Goal: Task Accomplishment & Management: Use online tool/utility

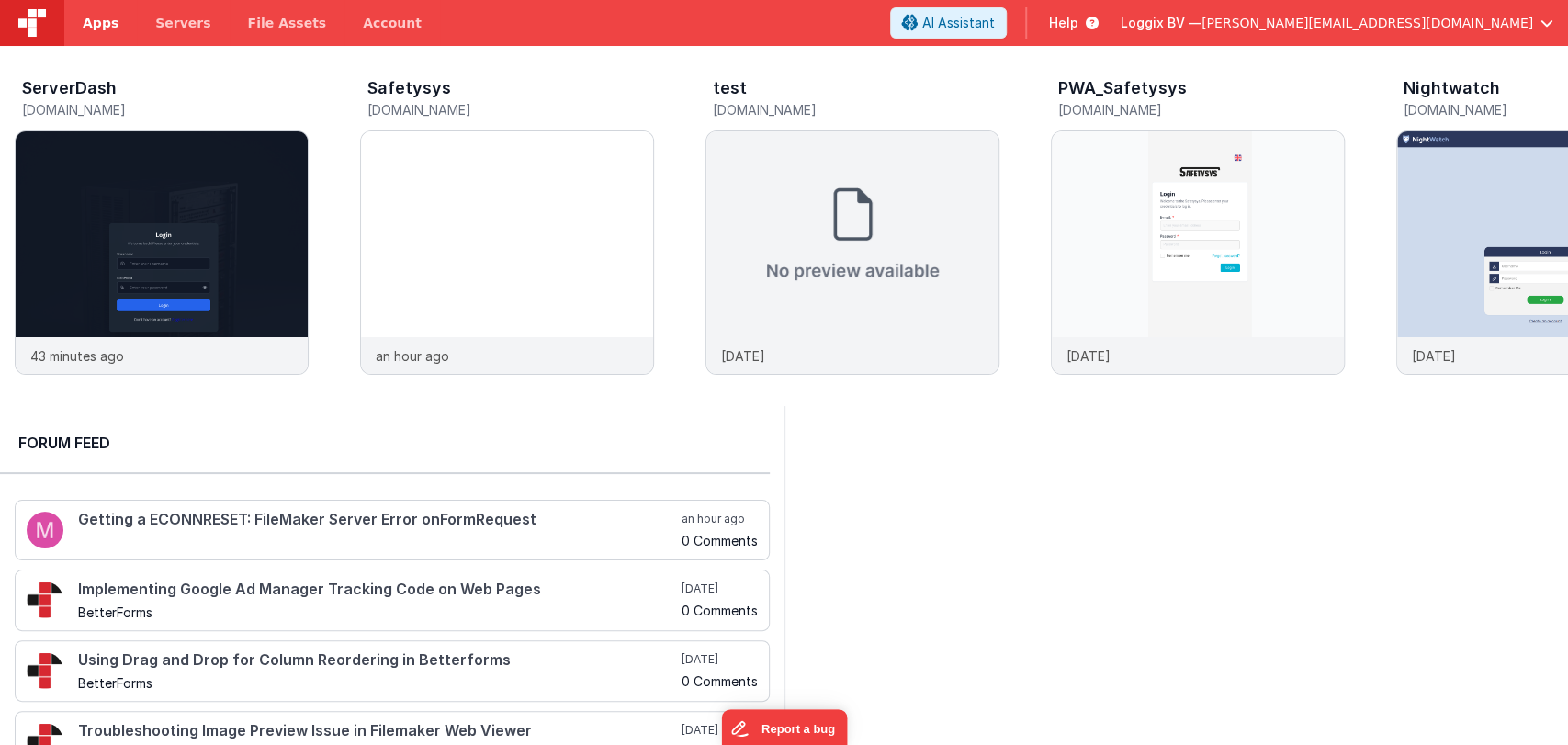
click at [96, 24] on span "Apps" at bounding box center [101, 22] width 36 height 19
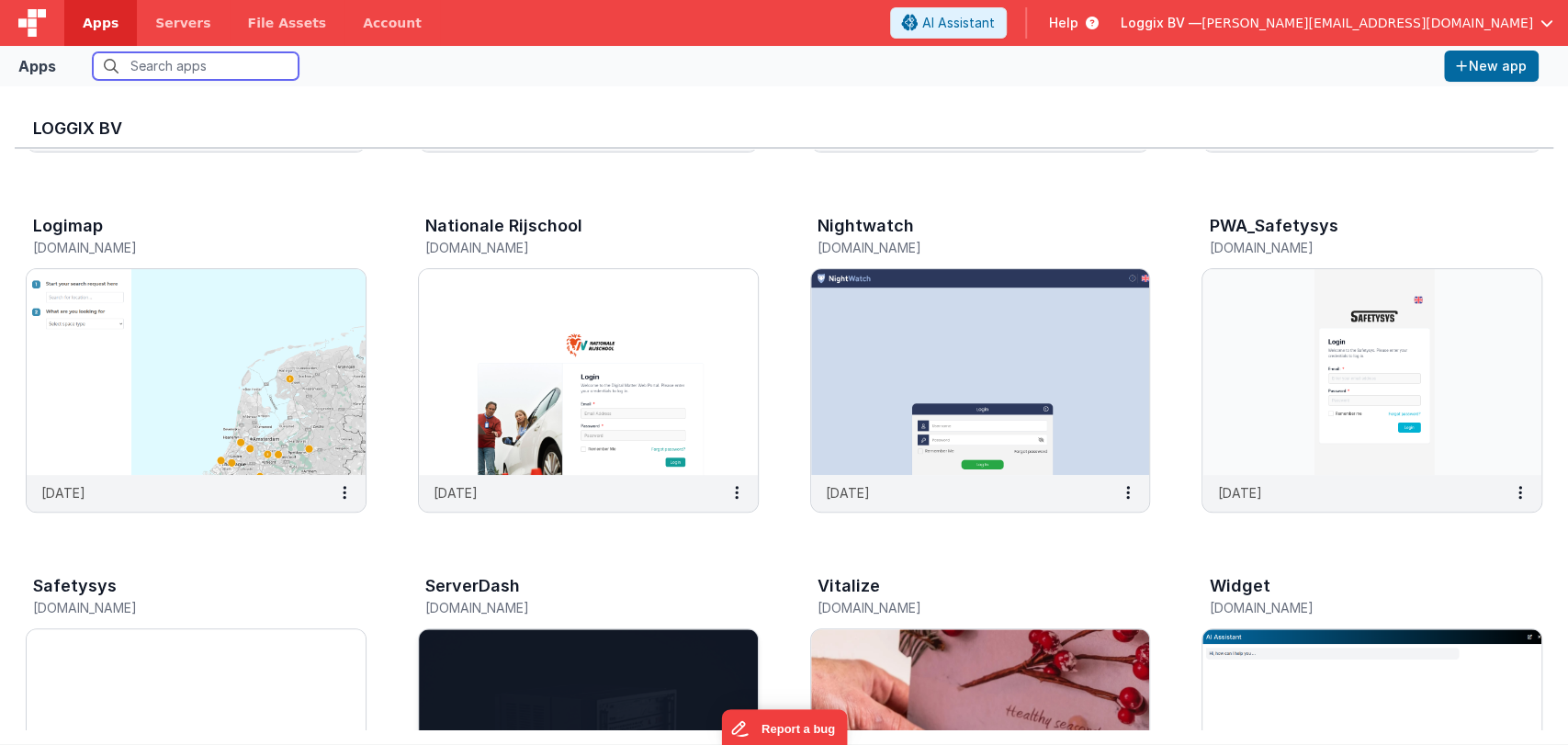
scroll to position [298, 0]
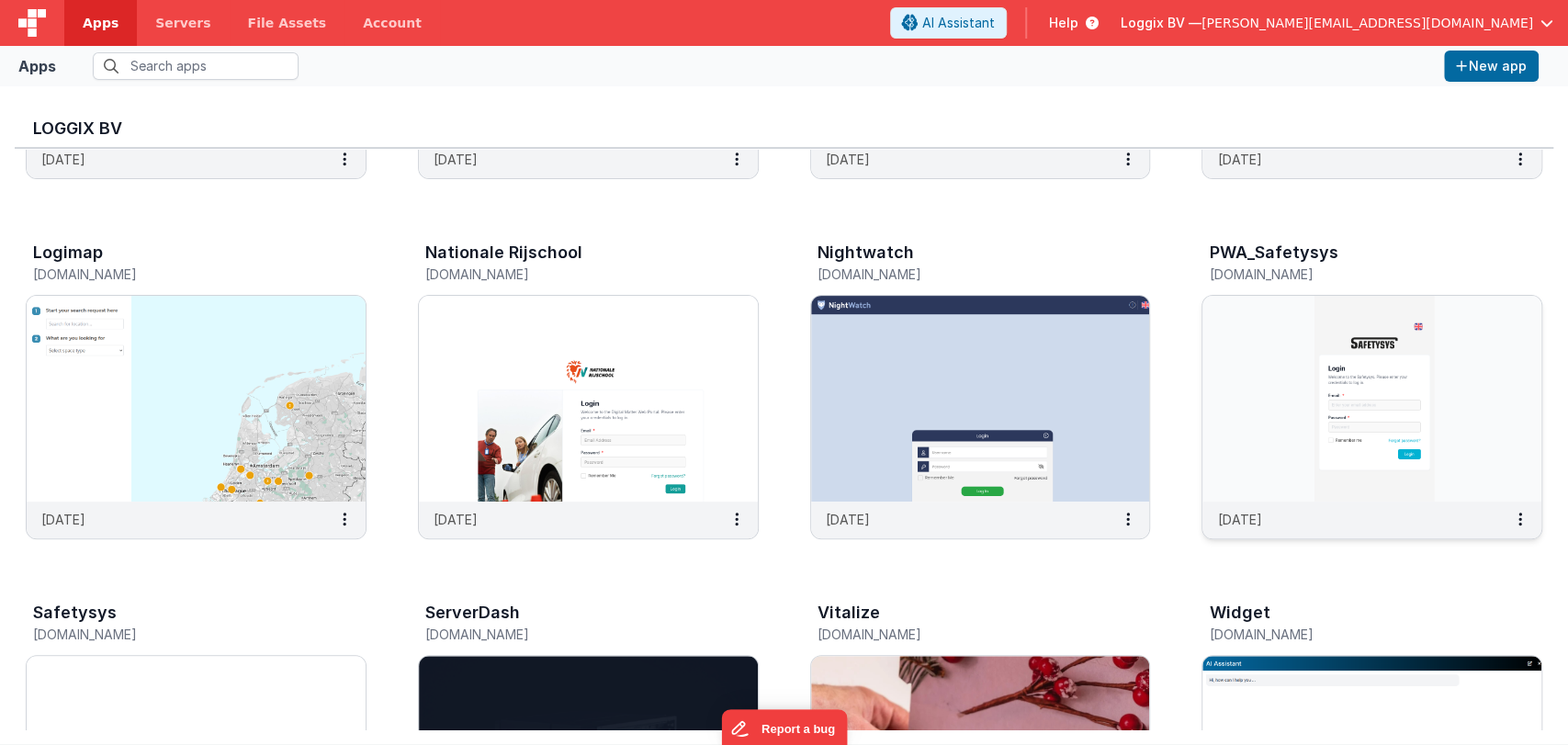
click at [1259, 355] on img at bounding box center [1372, 399] width 339 height 205
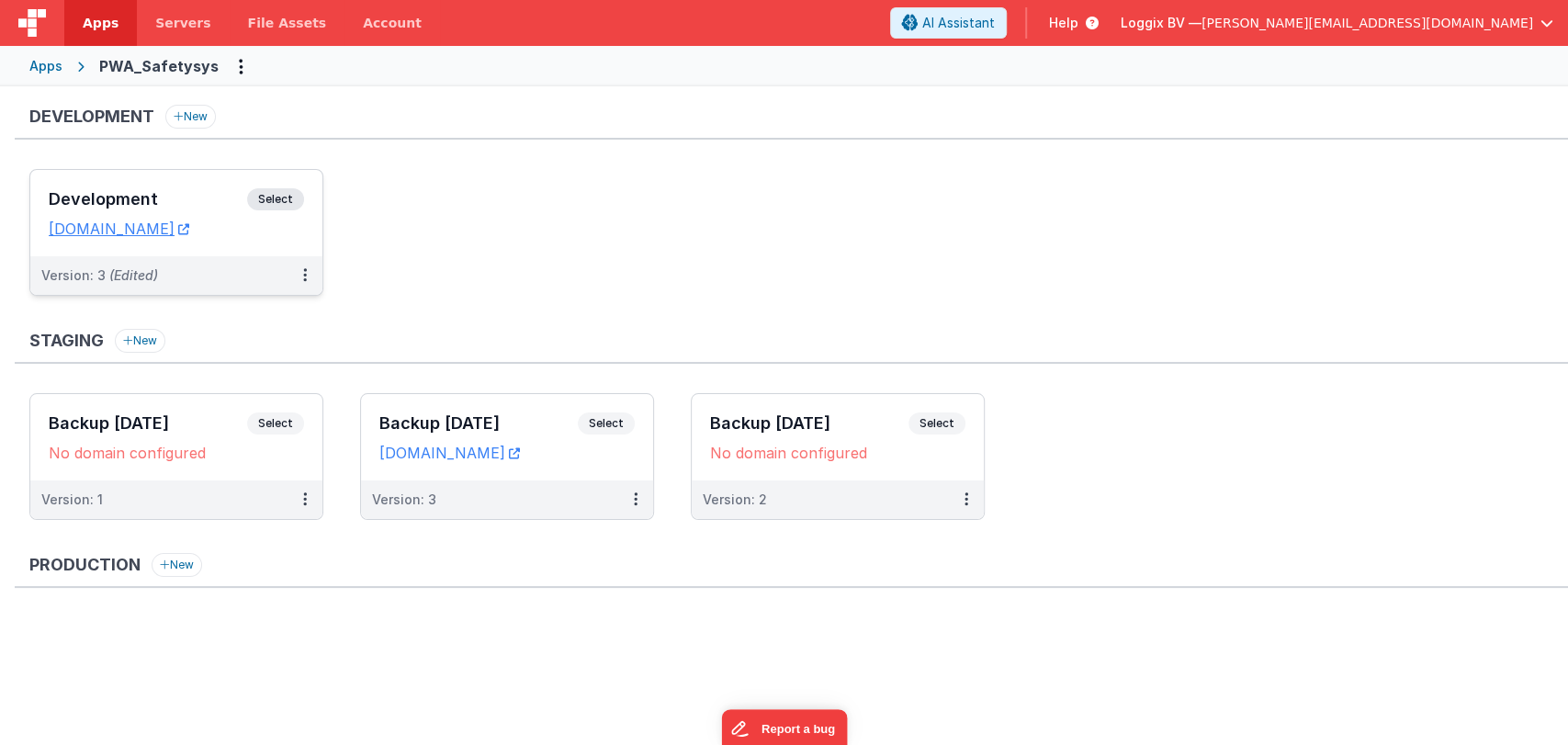
click at [117, 193] on h3 "Development" at bounding box center [148, 198] width 198 height 19
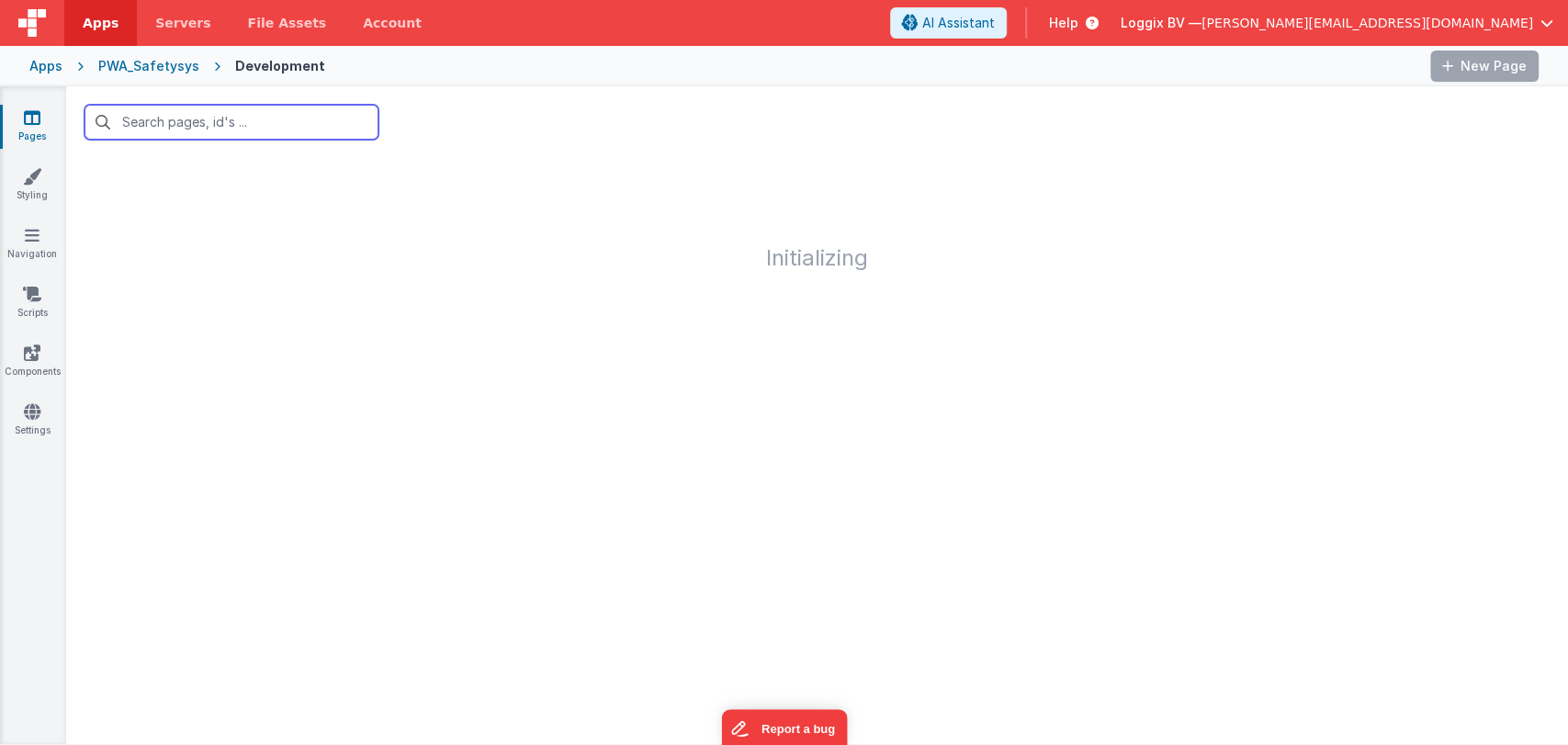
click at [193, 122] on input "text" at bounding box center [231, 122] width 294 height 35
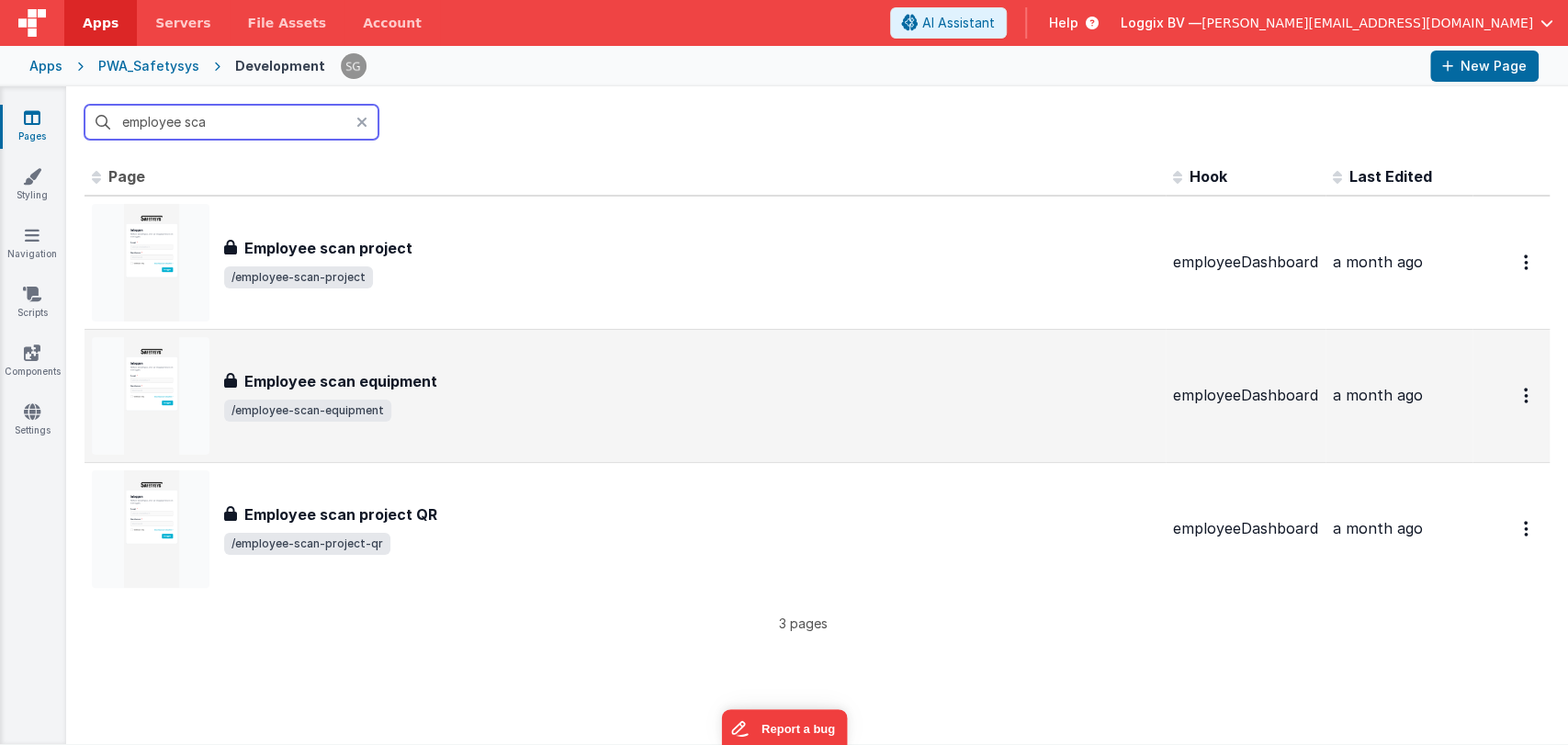
type input "employee sca"
click at [388, 372] on h3 "Employee scan equipment" at bounding box center [340, 381] width 193 height 22
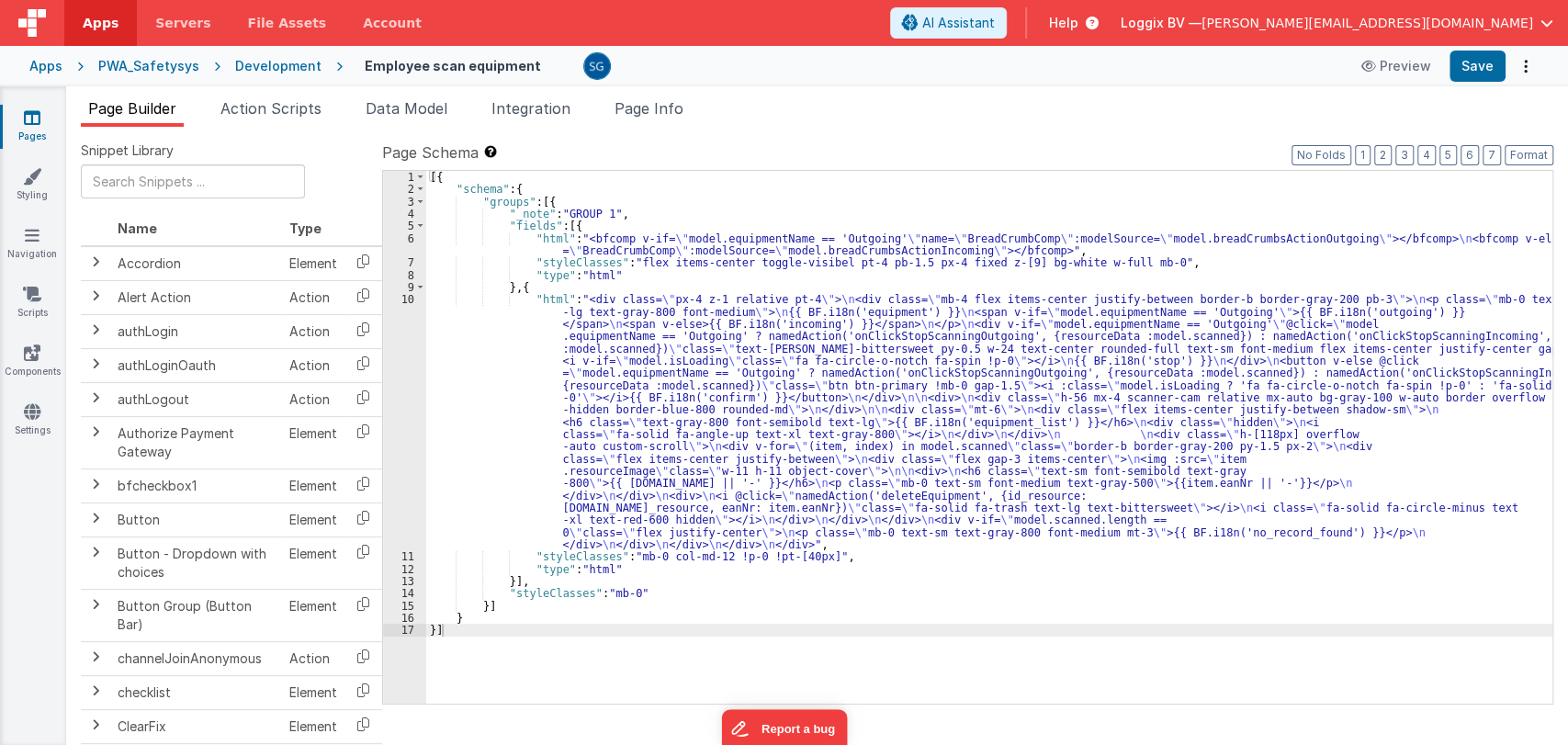
click at [637, 414] on div "[{ "schema" : { "groups" : [{ "_note" : "GROUP 1" , "fields" : [{ "html" : "<bf…" at bounding box center [989, 450] width 1126 height 557
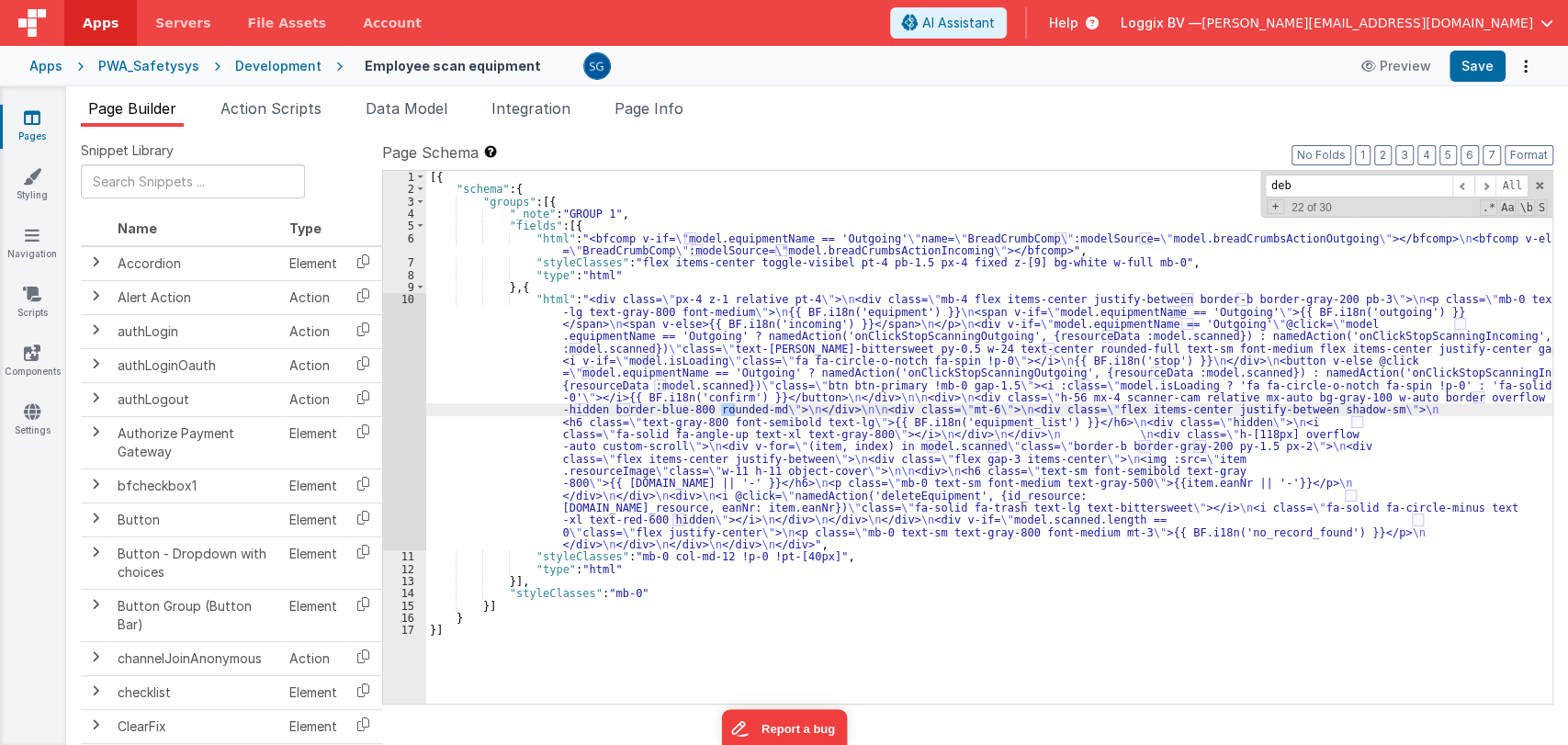
type input "debu"
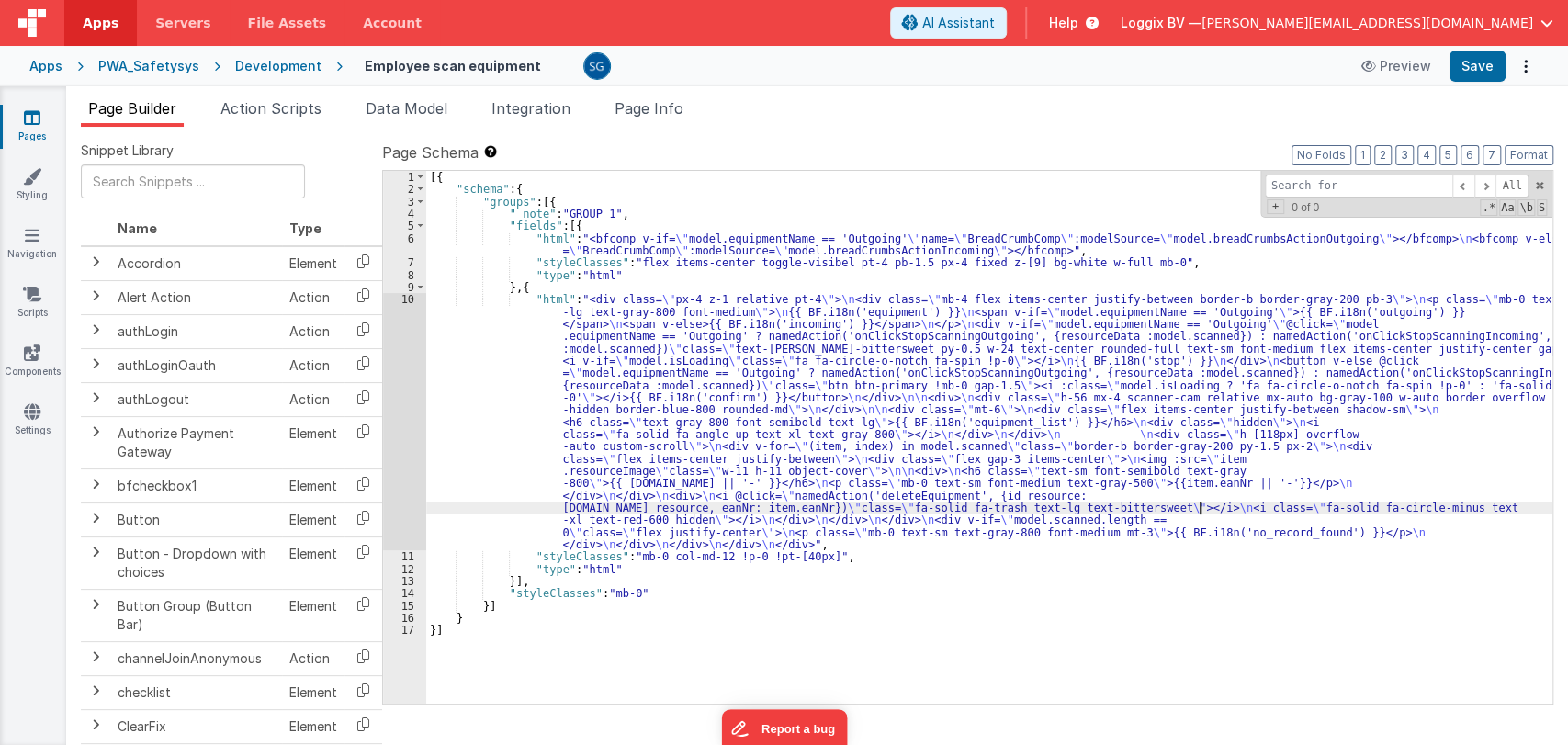
click at [1200, 504] on div "[{ "schema" : { "groups" : [{ "_note" : "GROUP 1" , "fields" : [{ "html" : "<bf…" at bounding box center [989, 450] width 1126 height 557
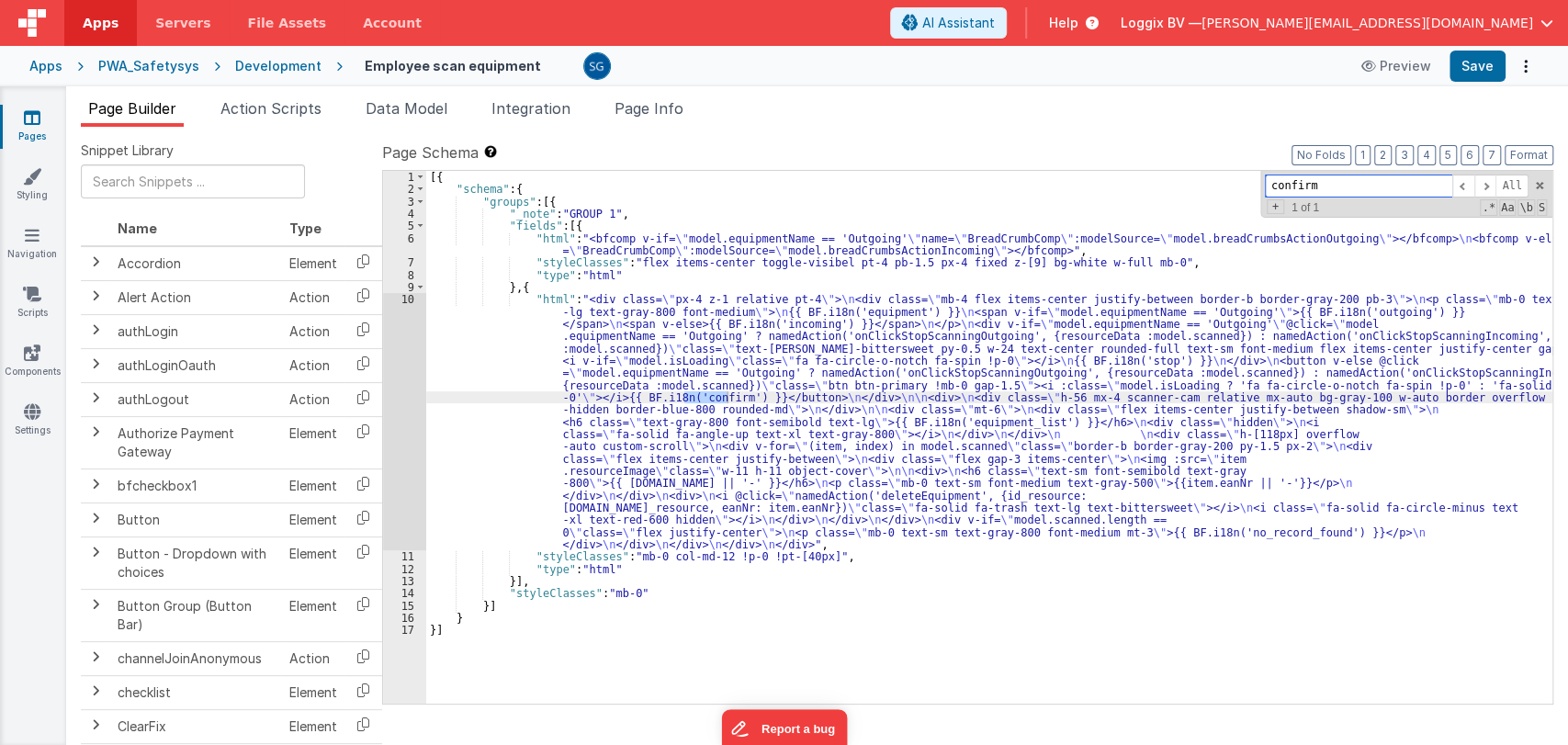
type input "confirm"
click at [858, 331] on div "[{ "schema" : { "groups" : [{ "_note" : "GROUP 1" , "fields" : [{ "html" : "<bf…" at bounding box center [989, 450] width 1126 height 557
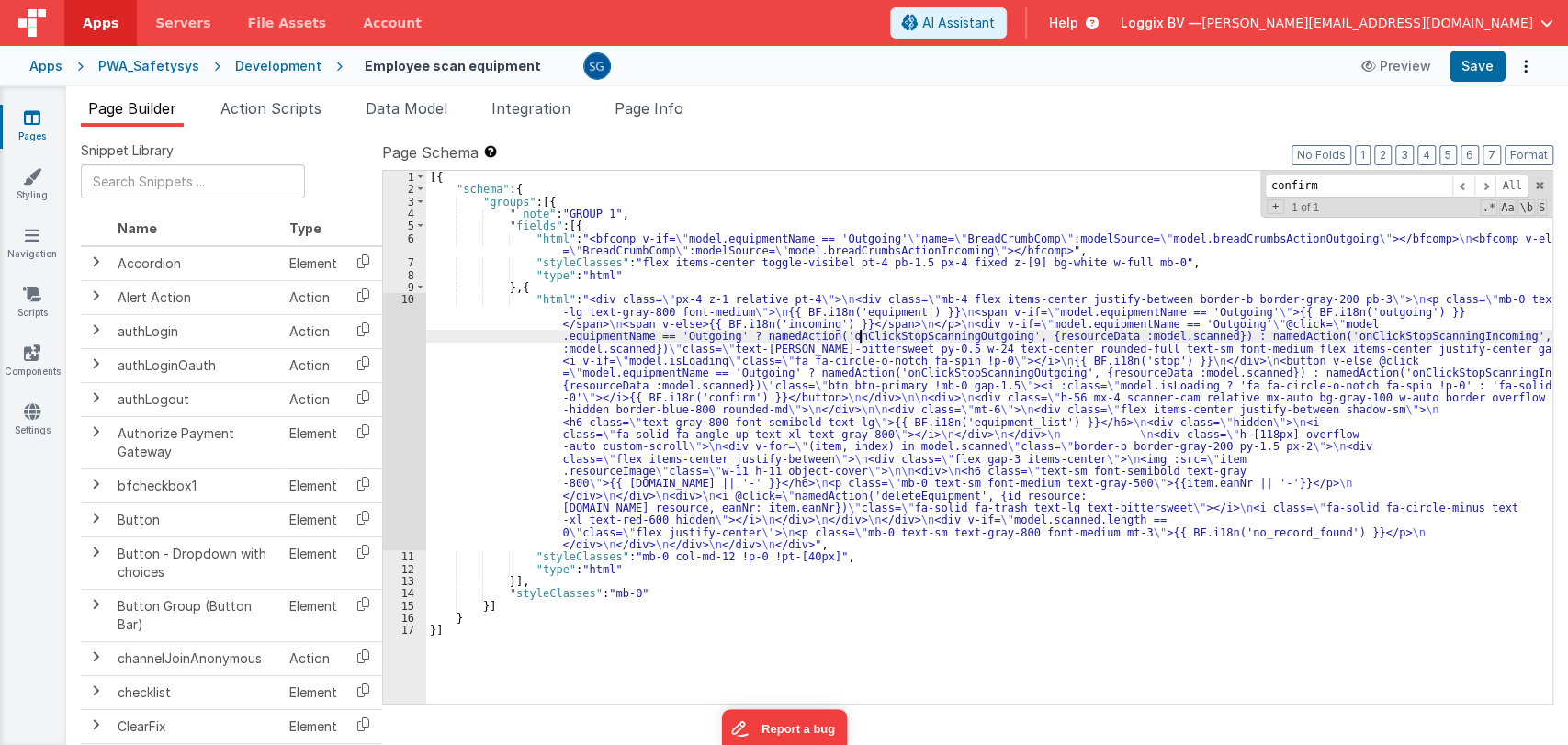
click at [409, 297] on div "10" at bounding box center [405, 421] width 43 height 257
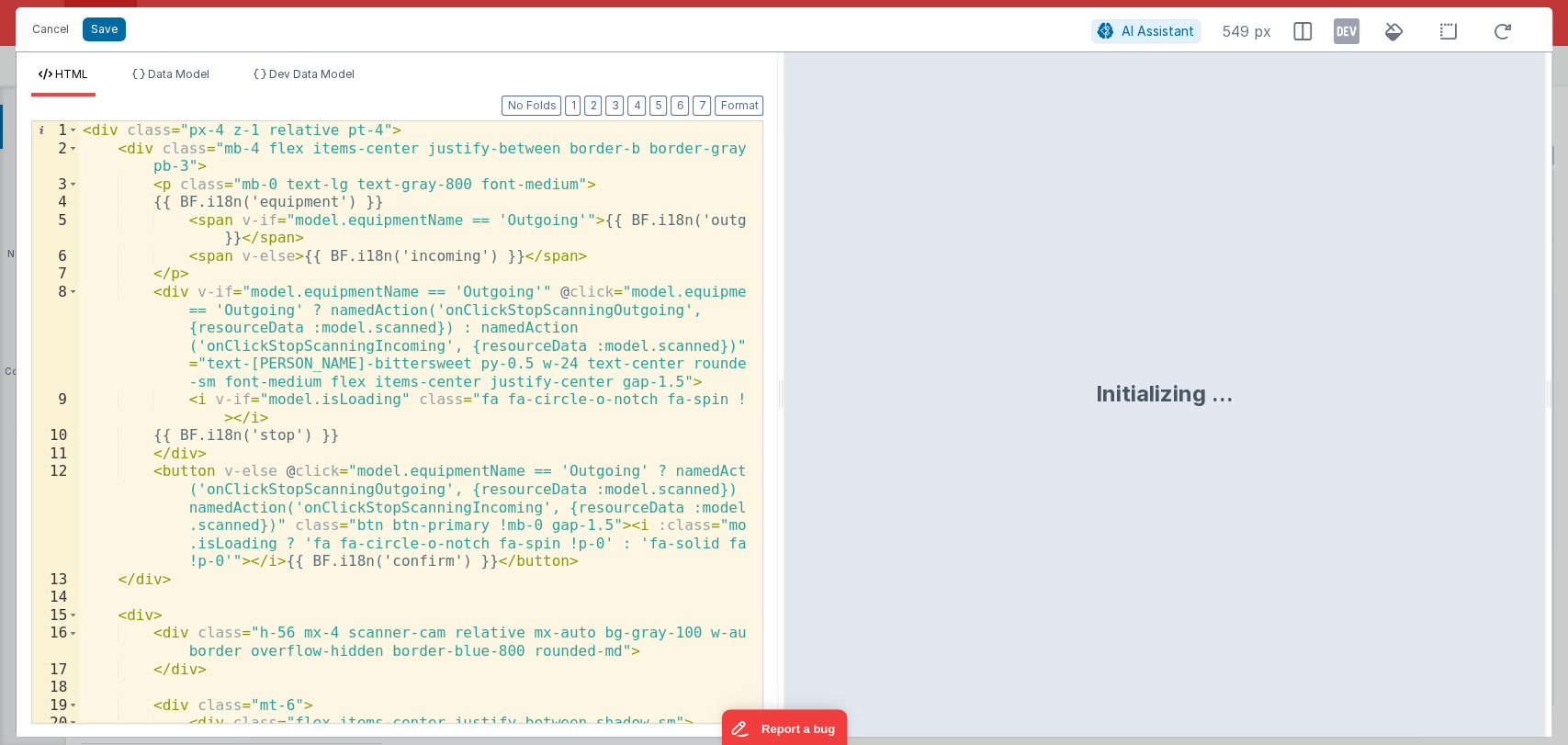
drag, startPoint x: 779, startPoint y: 386, endPoint x: 1156, endPoint y: 398, distance: 377.2
click at [1156, 398] on html "Cancel Save AI Assistant 549 px HTML Data Model Dev Data Model Format 7 6 5 4 3…" at bounding box center [784, 372] width 1568 height 745
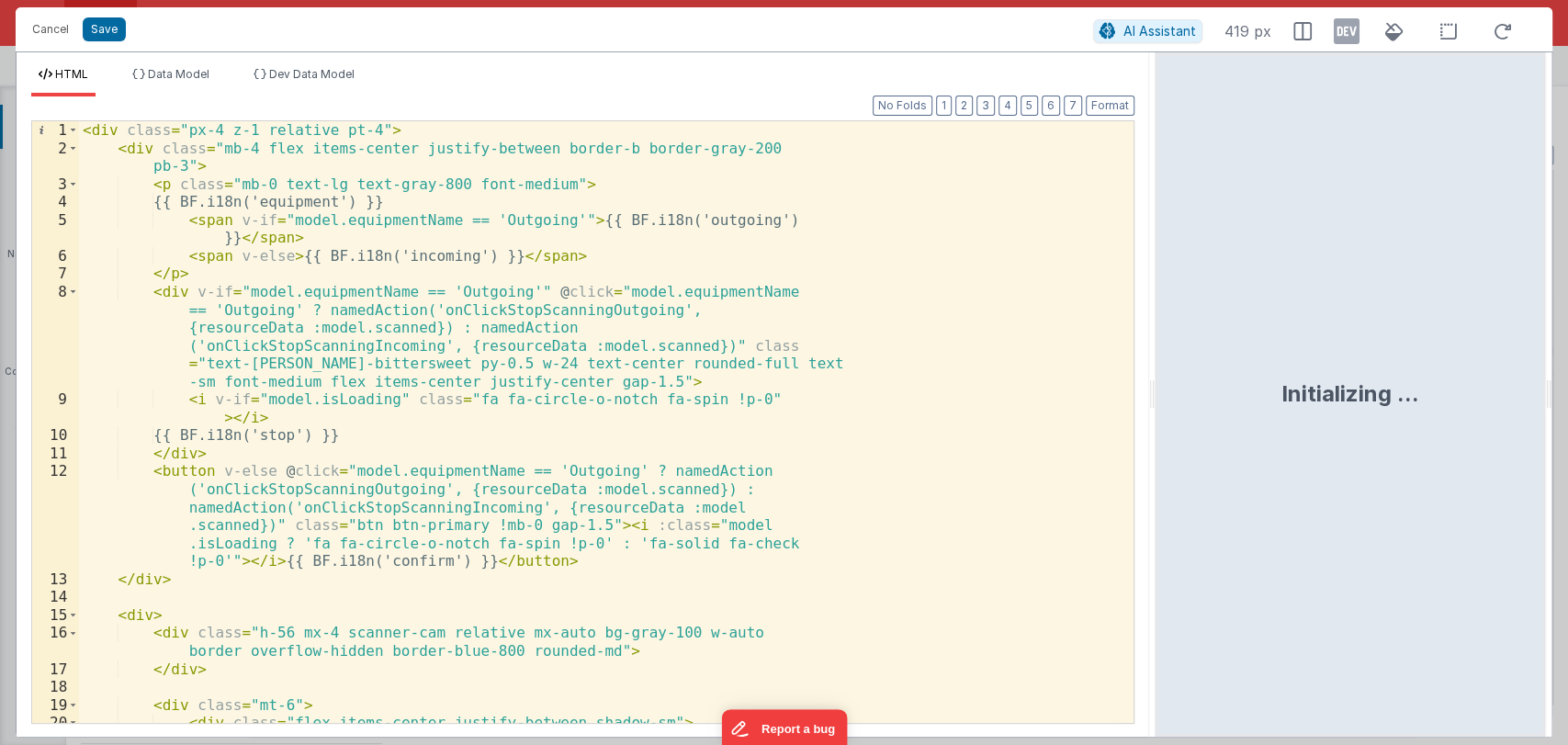
click at [1156, 398] on html "Cancel Save AI Assistant 419 px HTML Data Model Dev Data Model Format 7 6 5 4 3…" at bounding box center [784, 372] width 1568 height 745
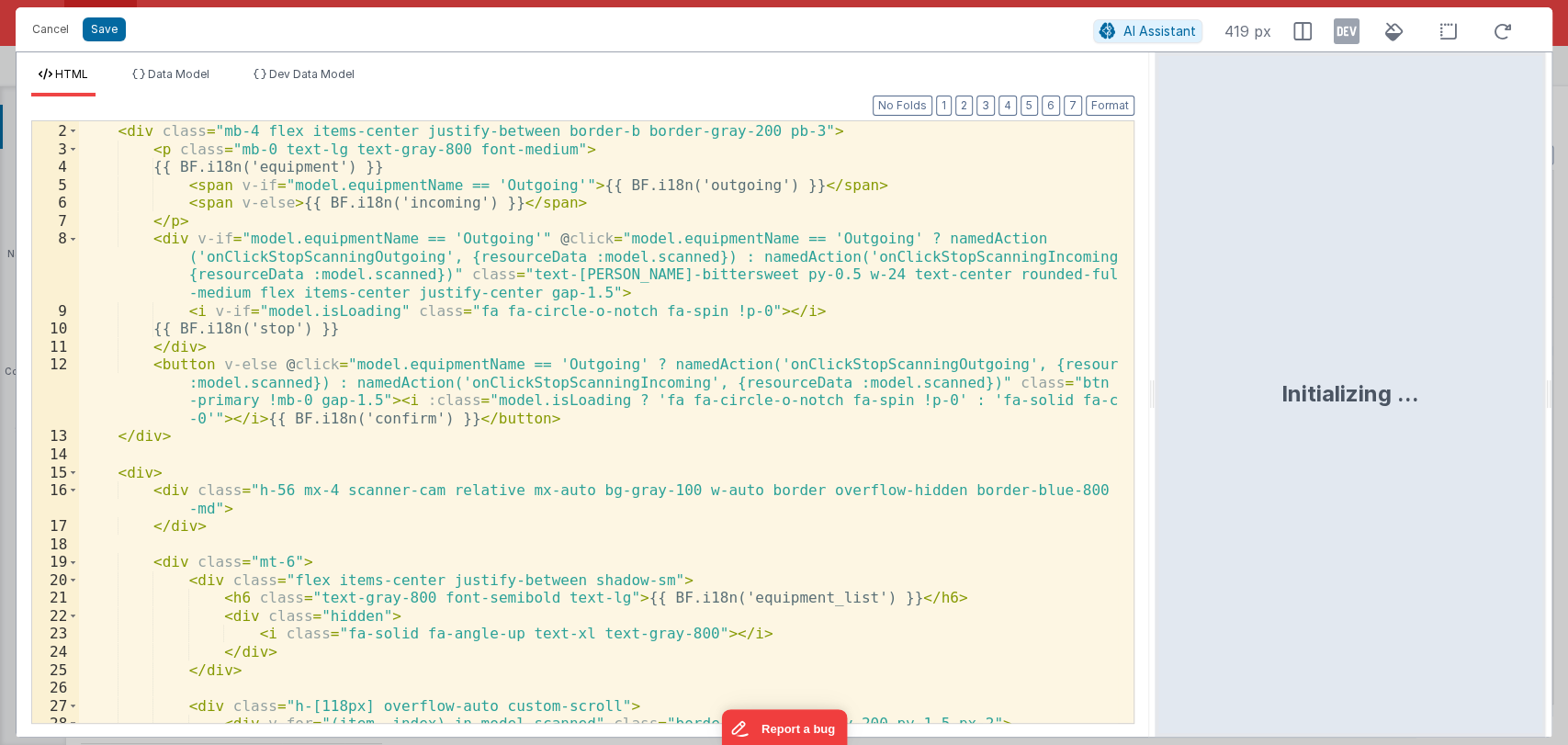
scroll to position [17, 0]
click at [484, 436] on div "< div class = "px-4 z-1 relative pt-4" > < div class = "mb-4 flex items-center …" at bounding box center [598, 422] width 1039 height 637
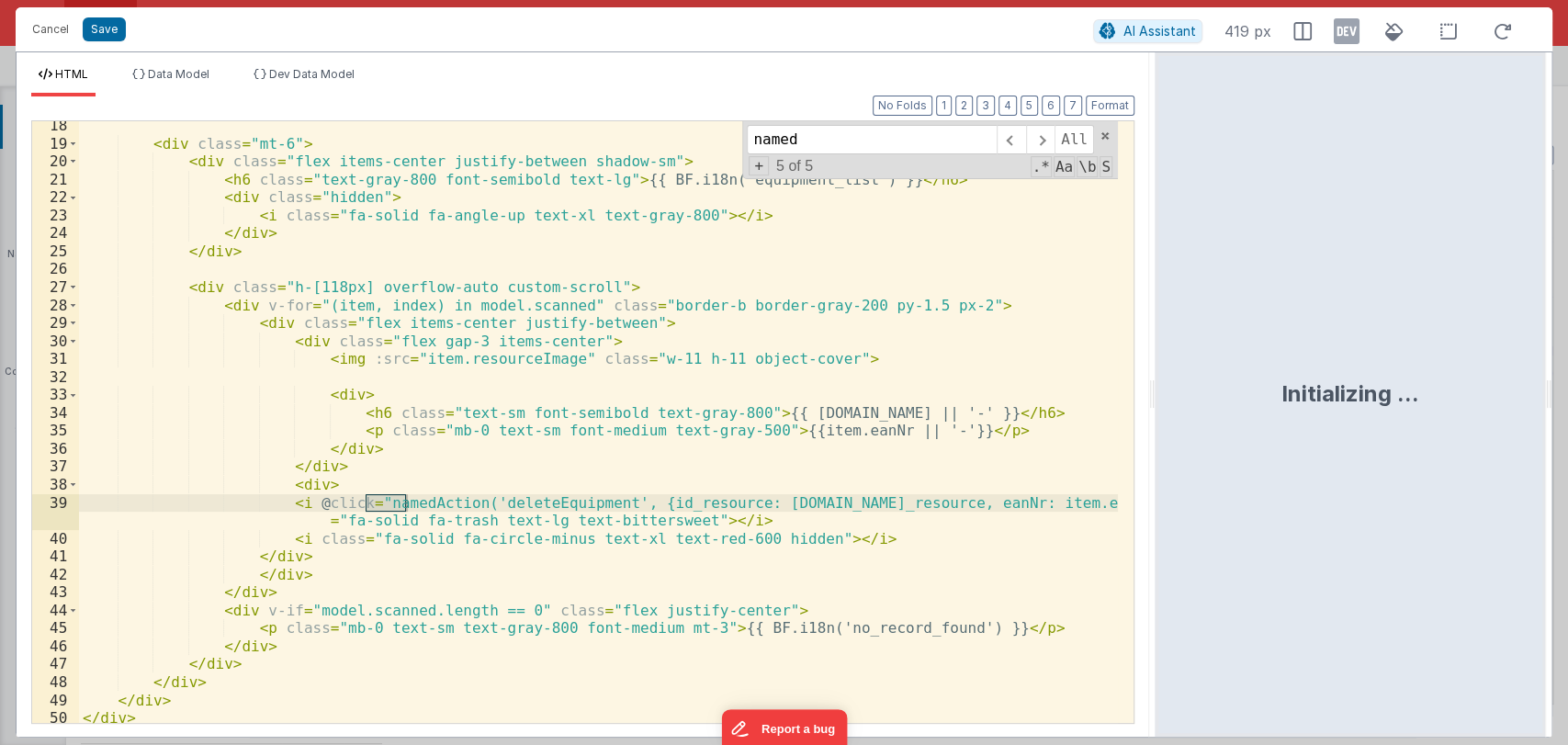
scroll to position [435, 0]
type input "named"
click at [1010, 144] on span at bounding box center [1010, 140] width 28 height 29
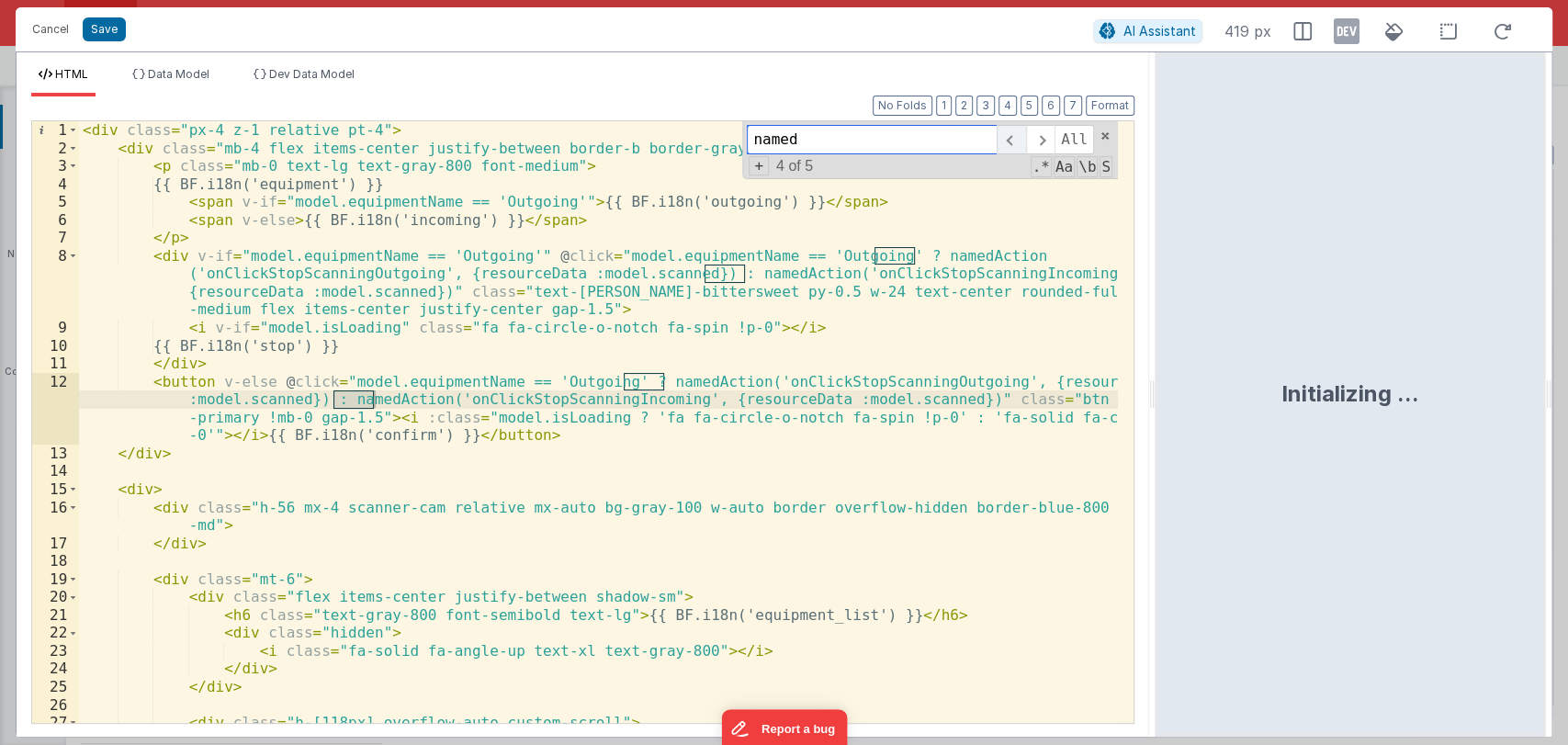
scroll to position [0, 0]
click at [799, 384] on div "< div class = "px-4 z-1 relative pt-4" > < div class = "mb-4 flex items-center …" at bounding box center [598, 440] width 1039 height 637
click at [1011, 144] on span at bounding box center [1010, 140] width 28 height 29
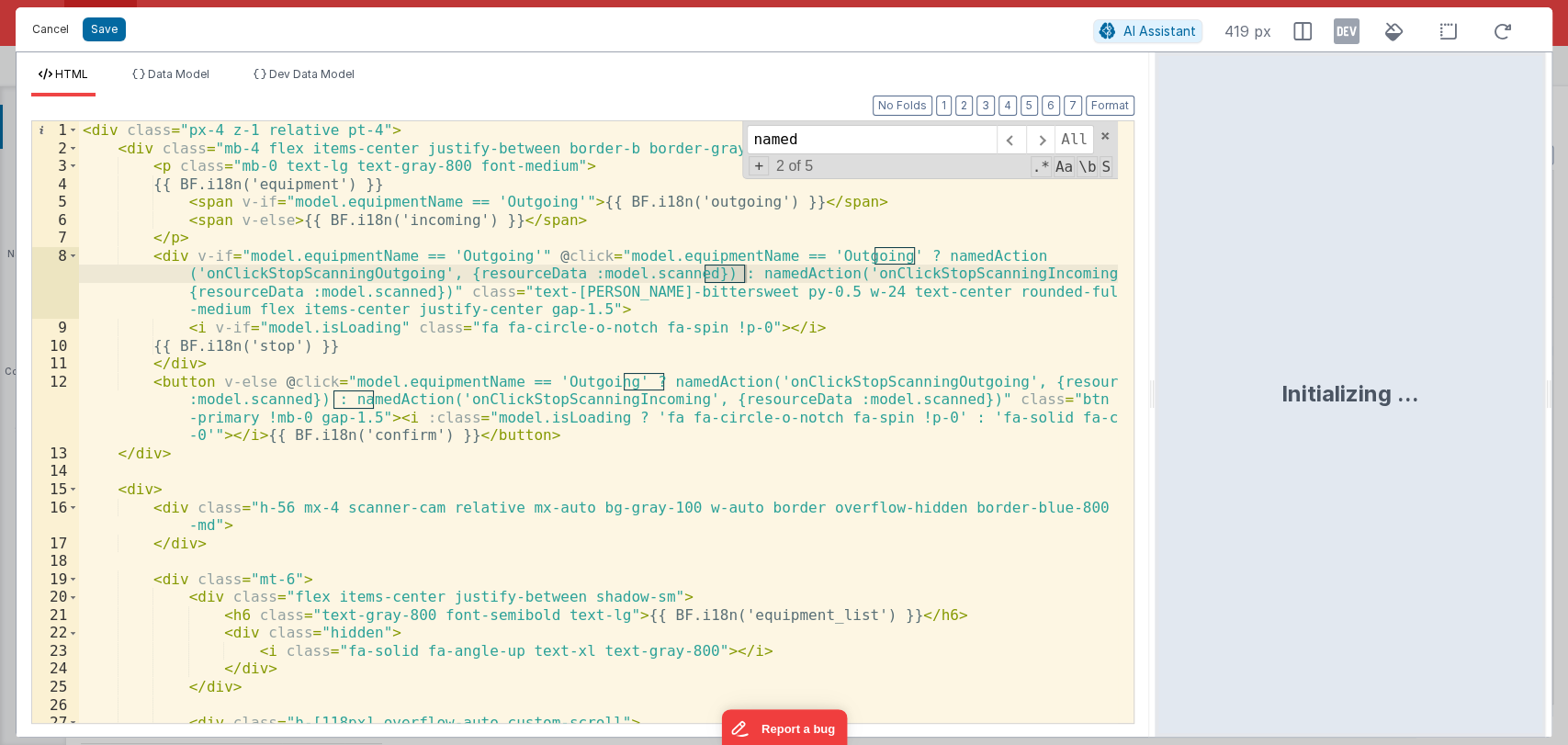
click at [57, 32] on button "Cancel" at bounding box center [50, 29] width 55 height 25
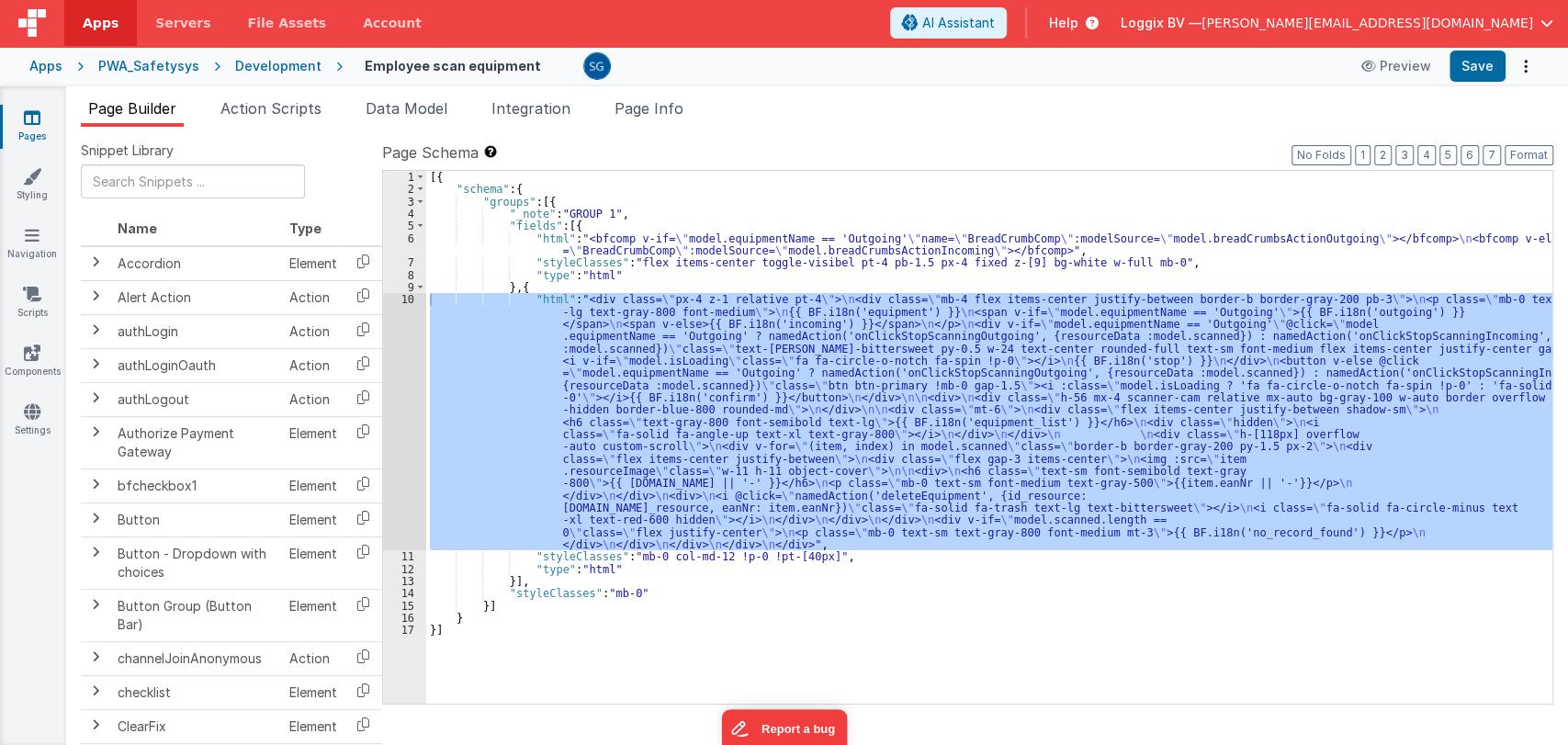
click at [254, 109] on span "Action Scripts" at bounding box center [271, 108] width 101 height 19
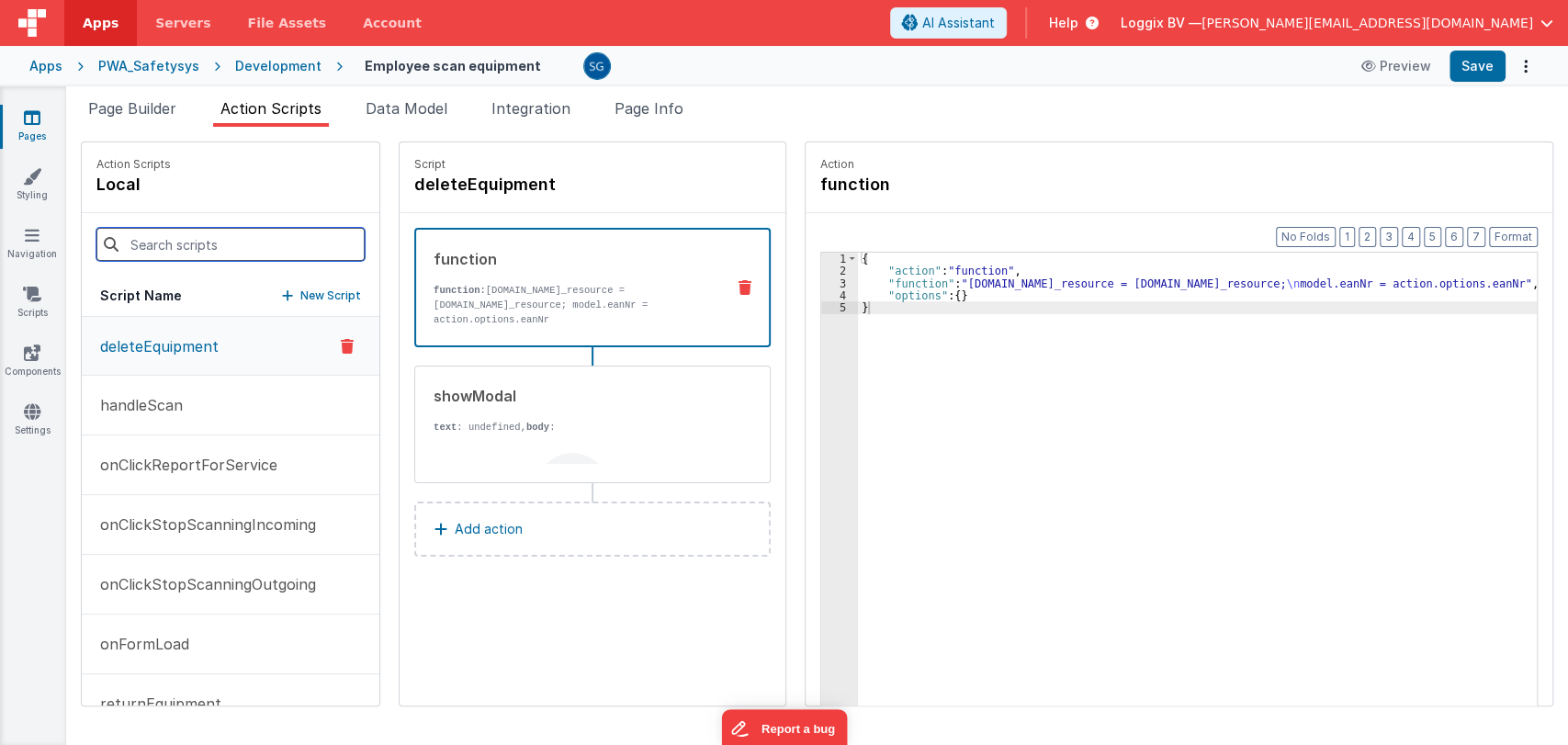
click at [195, 251] on input at bounding box center [231, 244] width 268 height 33
paste input "onClickStopScanningOutgoing"
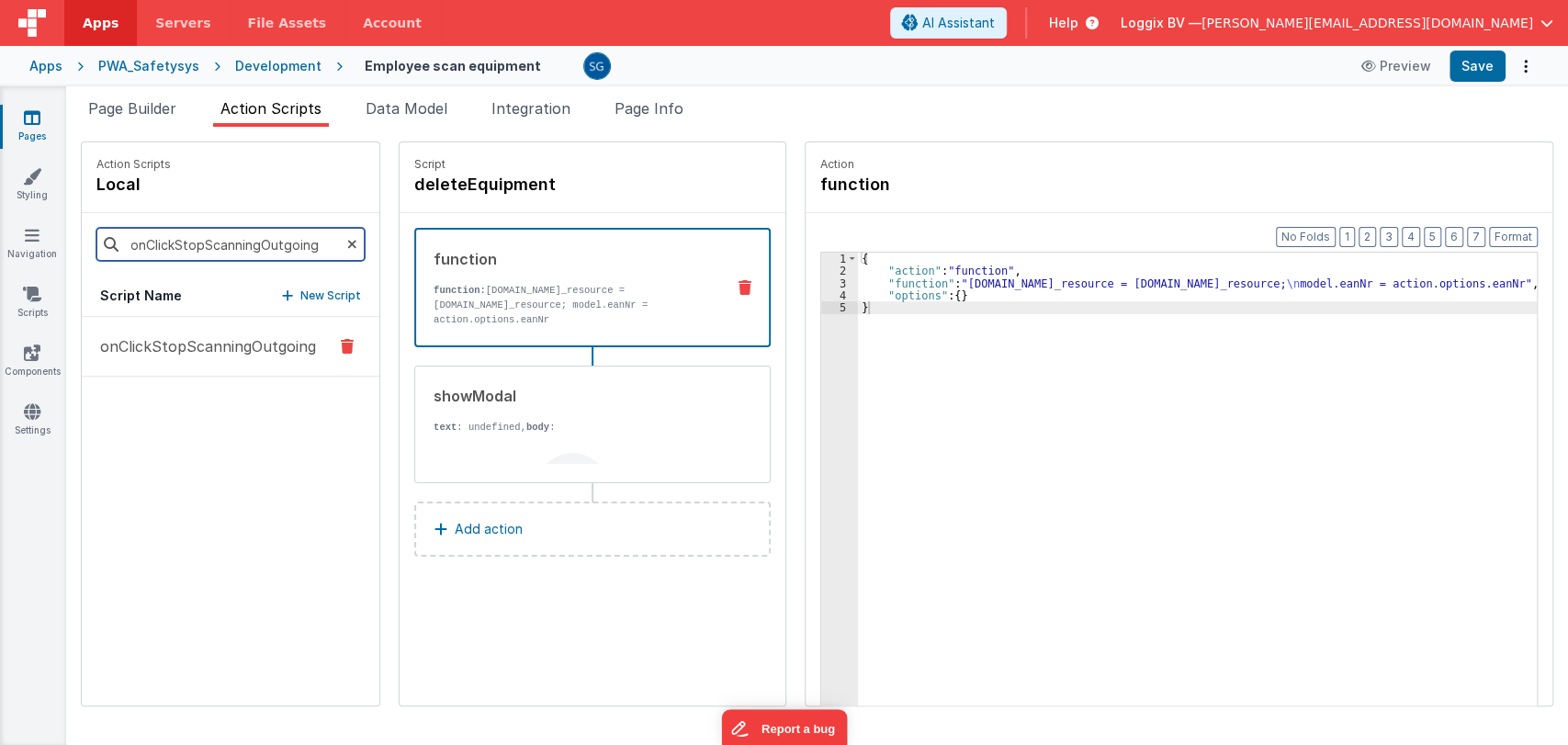
type input "onClickStopScanningOutgoing"
click at [159, 347] on p "onClickStopScanningOutgoing" at bounding box center [202, 346] width 227 height 22
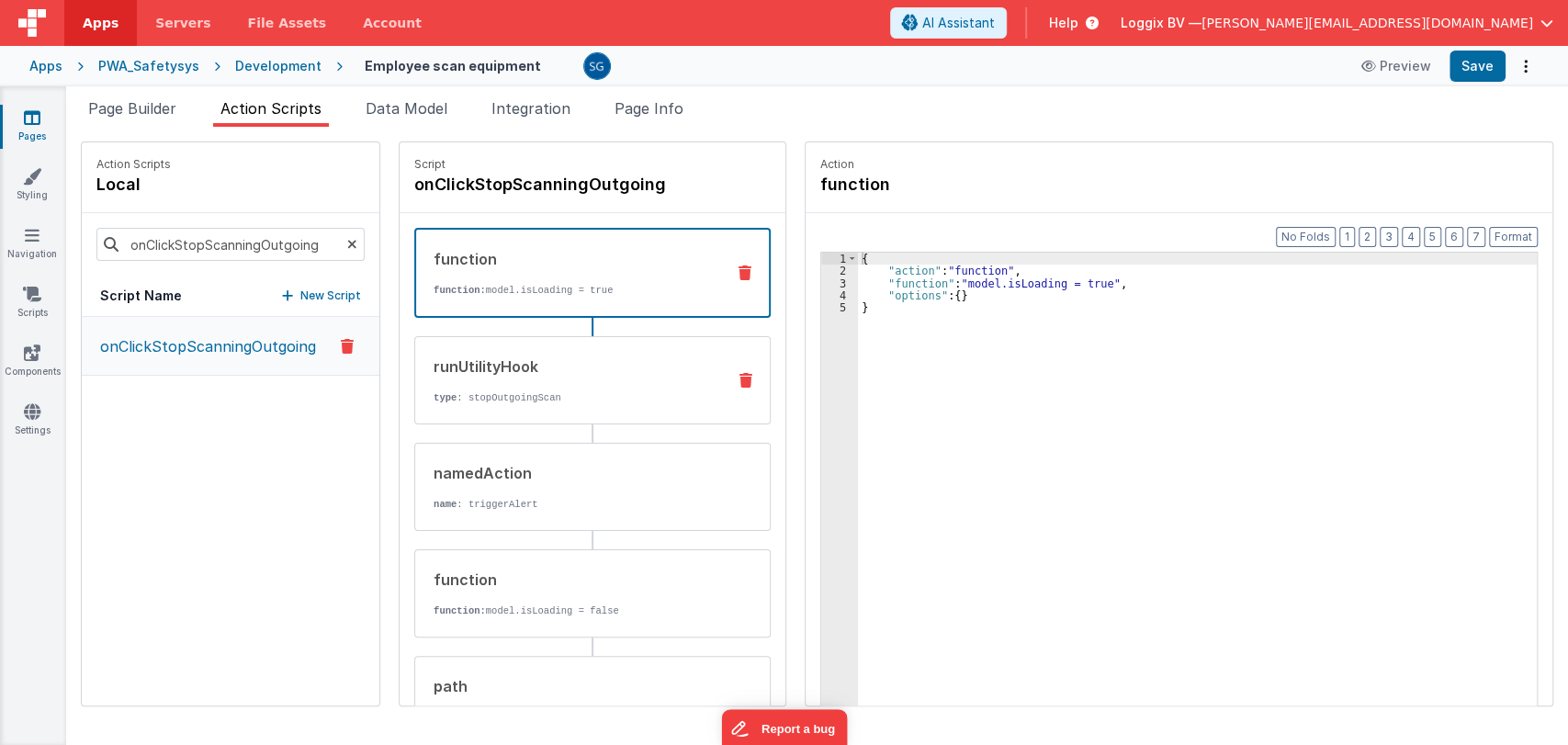
click at [584, 350] on div "runUtilityHook type : stopOutgoingScan" at bounding box center [592, 380] width 357 height 88
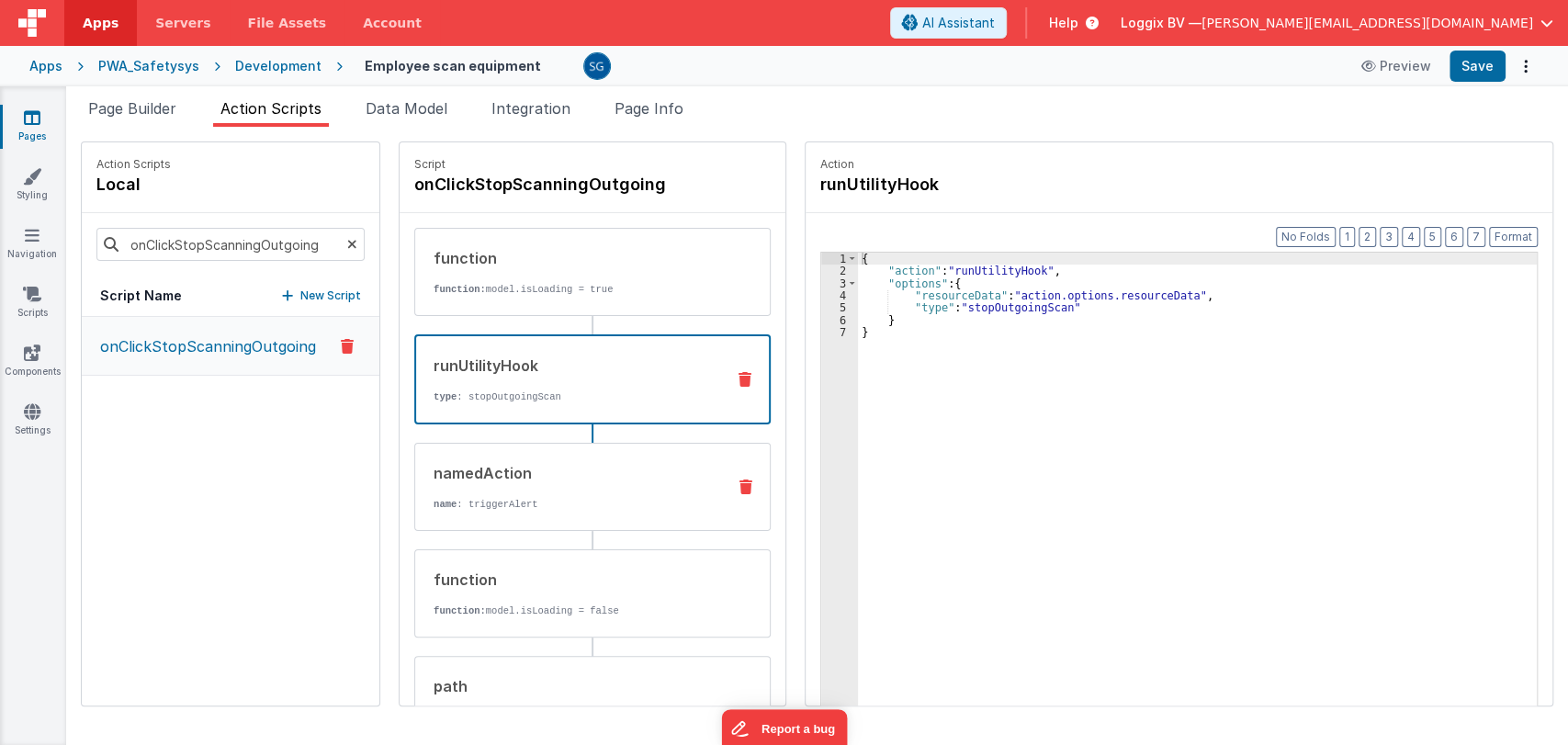
click at [539, 458] on div "namedAction name : triggerAlert" at bounding box center [592, 487] width 357 height 88
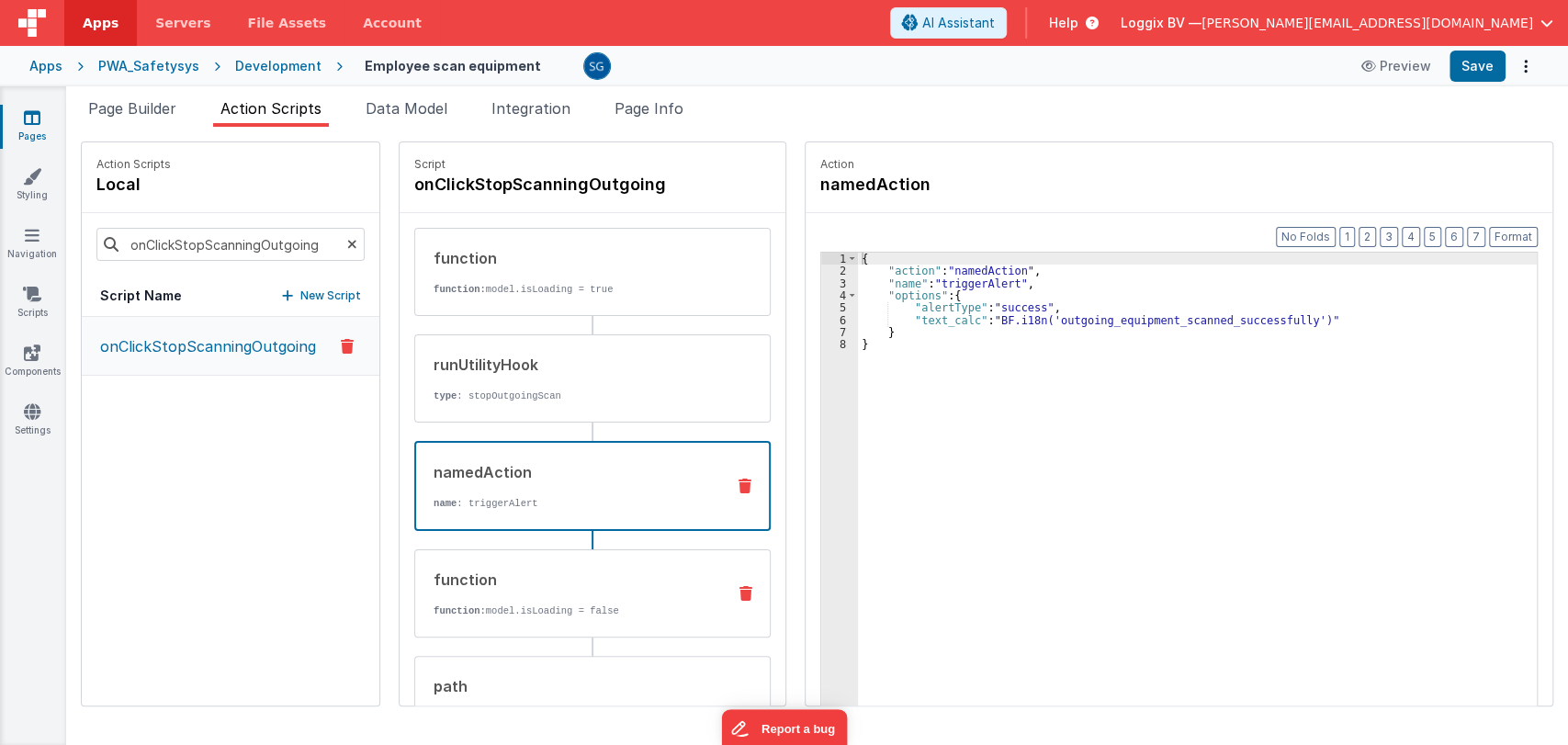
click at [501, 583] on div "function" at bounding box center [572, 580] width 278 height 22
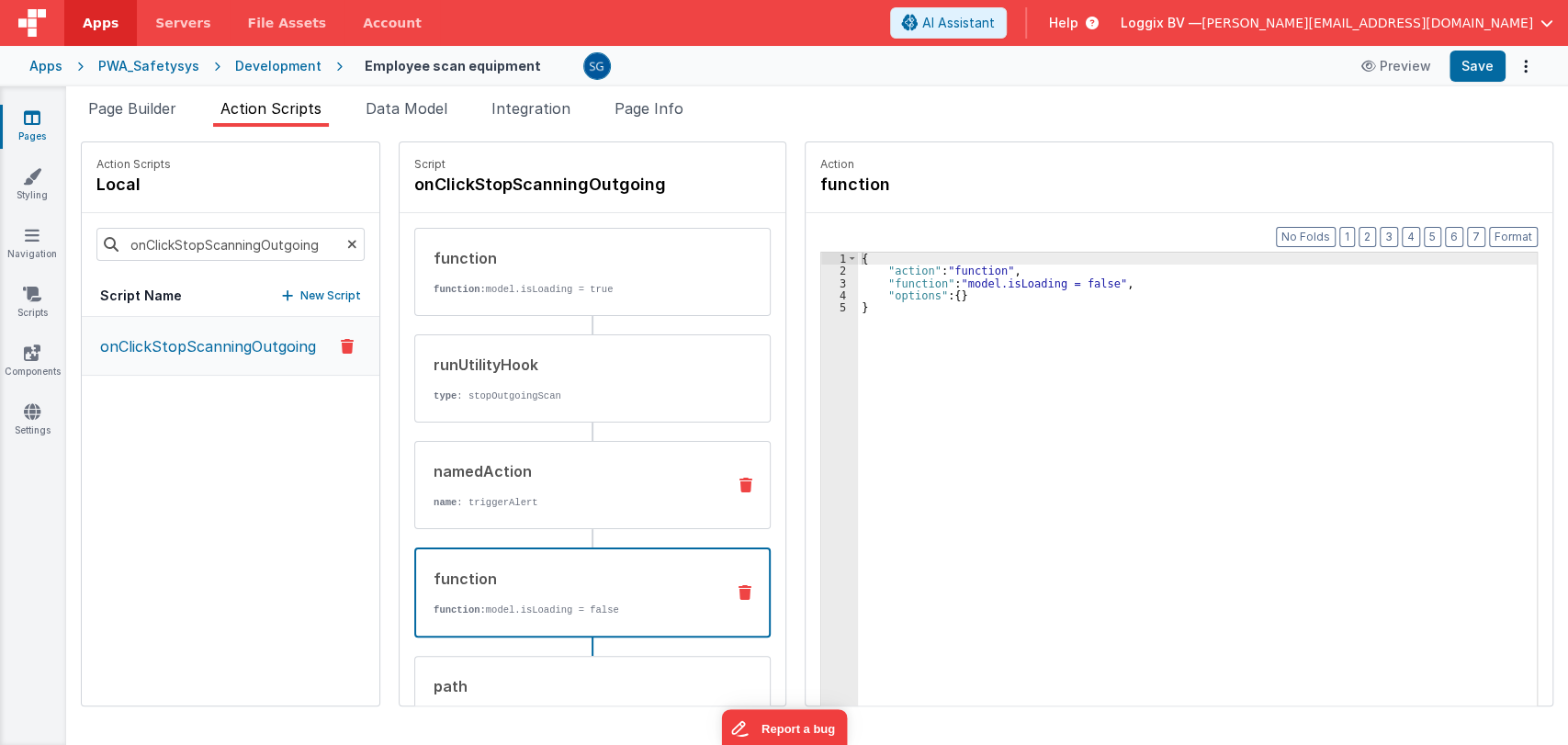
scroll to position [143, 0]
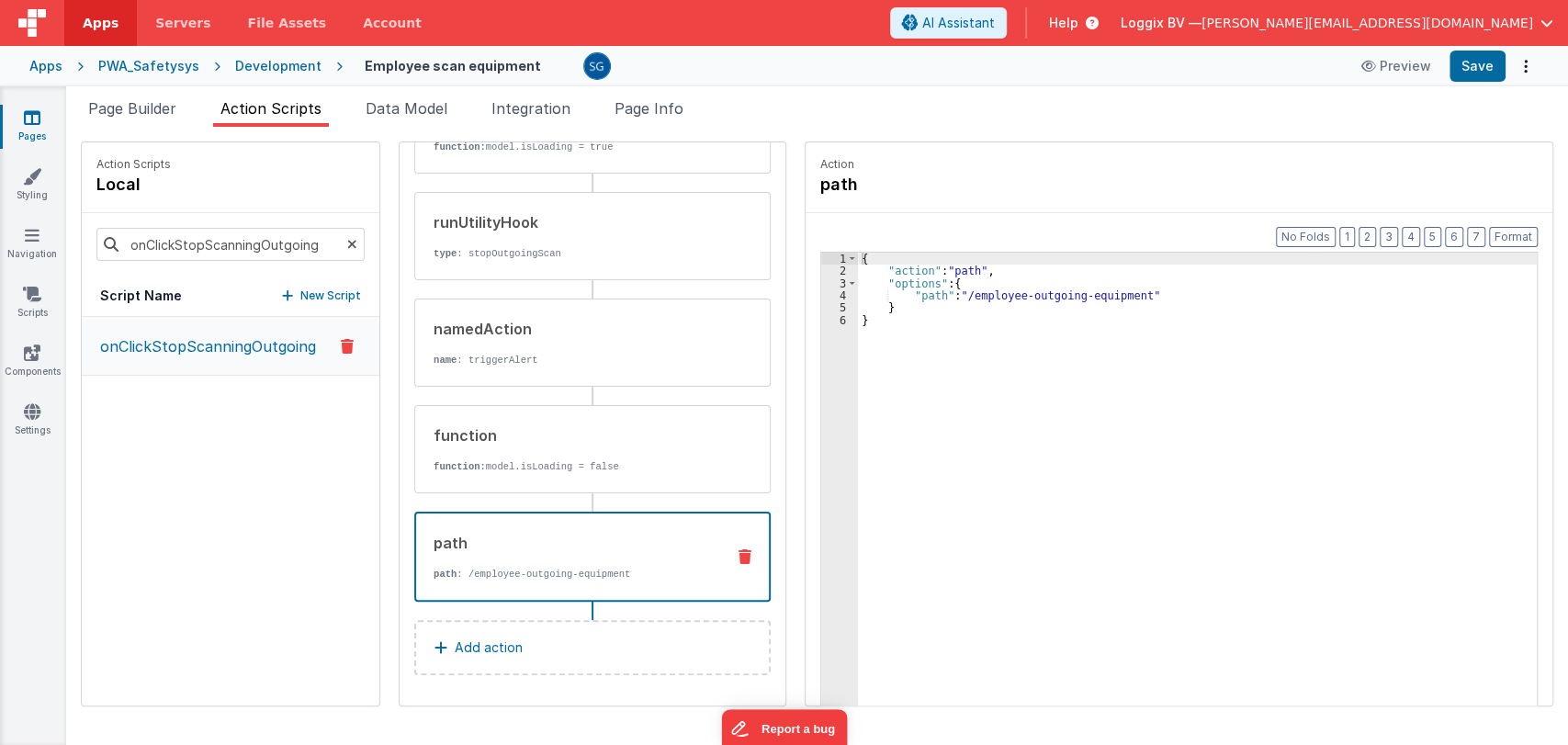
click at [503, 564] on div "path path : /employee-outgoing-equipment" at bounding box center [563, 556] width 294 height 50
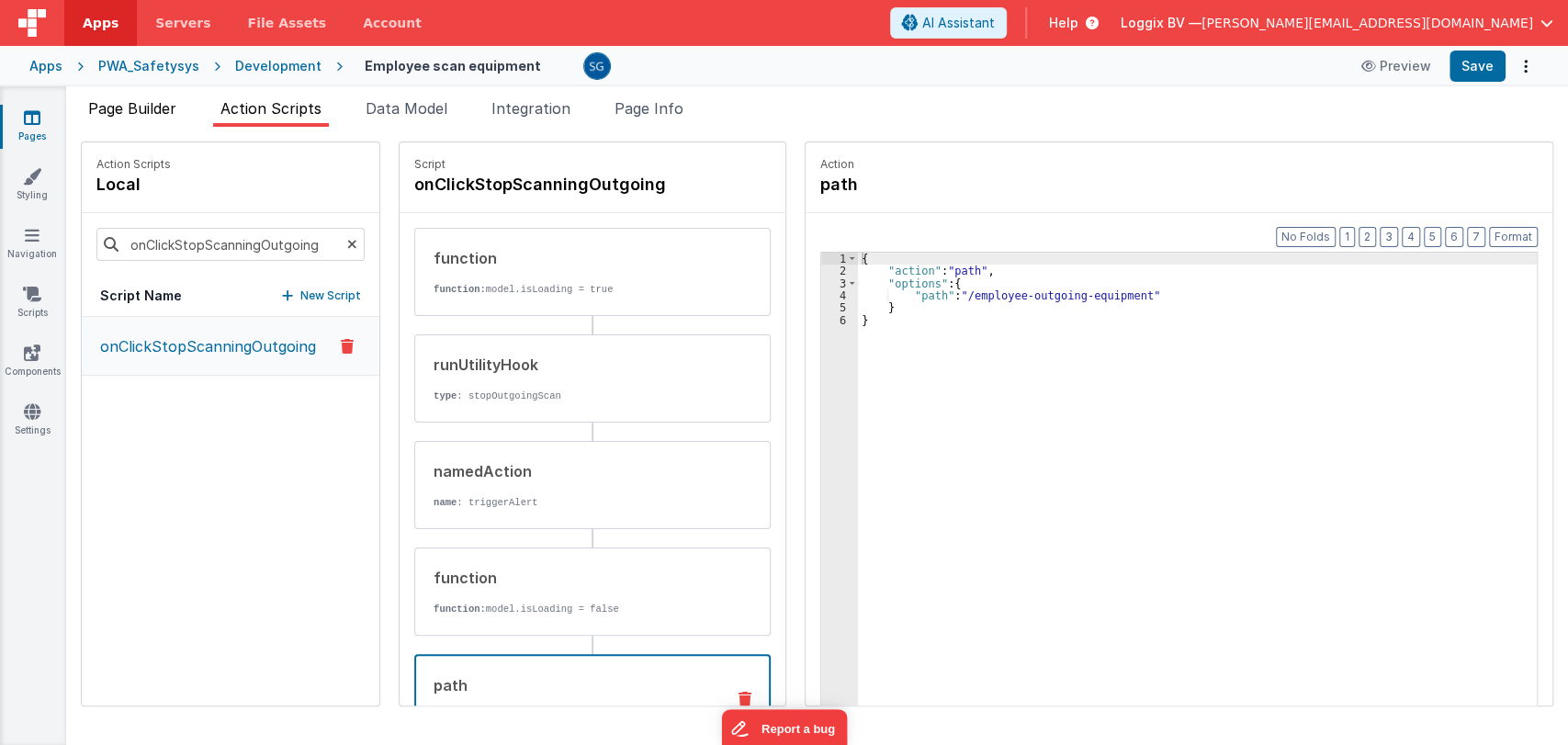
click at [161, 103] on span "Page Builder" at bounding box center [132, 108] width 88 height 19
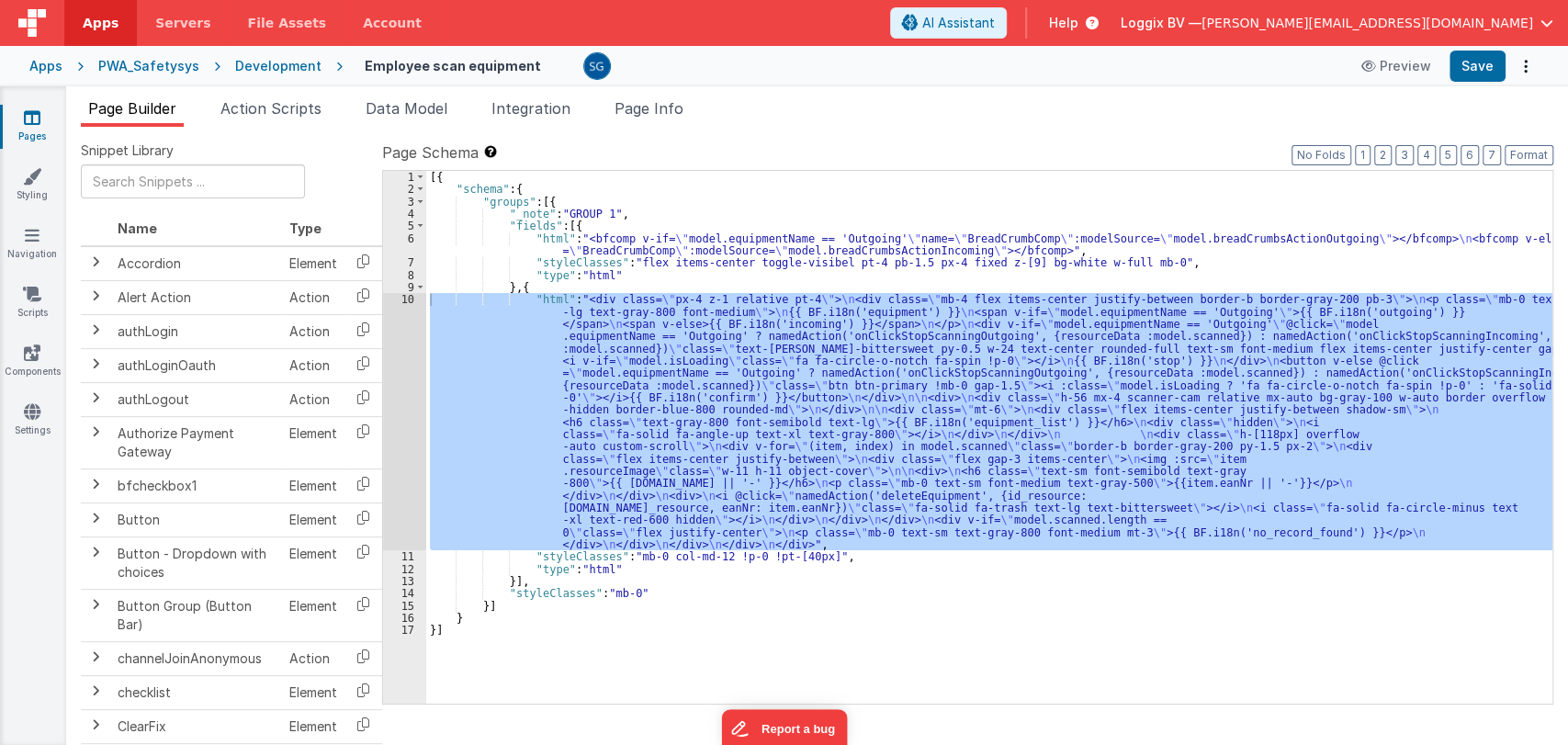
click at [692, 358] on div "[{ "schema" : { "groups" : [{ "_note" : "GROUP 1" , "fields" : [{ "html" : "<bf…" at bounding box center [989, 437] width 1126 height 533
